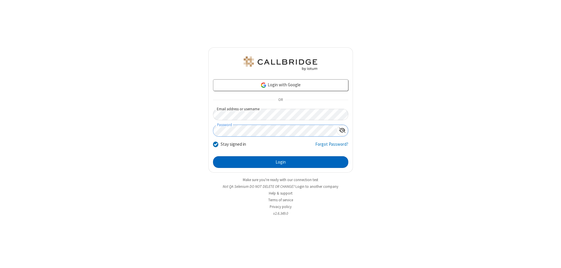
click at [281, 162] on button "Login" at bounding box center [280, 162] width 135 height 12
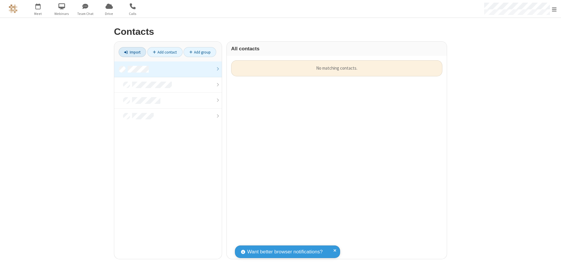
click at [132, 52] on link "Import" at bounding box center [132, 52] width 27 height 10
